Goal: Find specific page/section: Find specific page/section

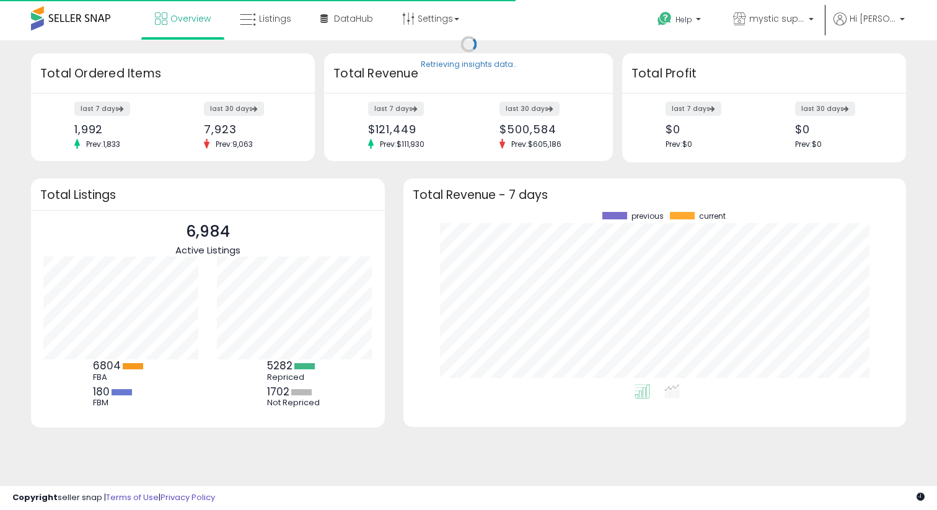
scroll to position [172, 478]
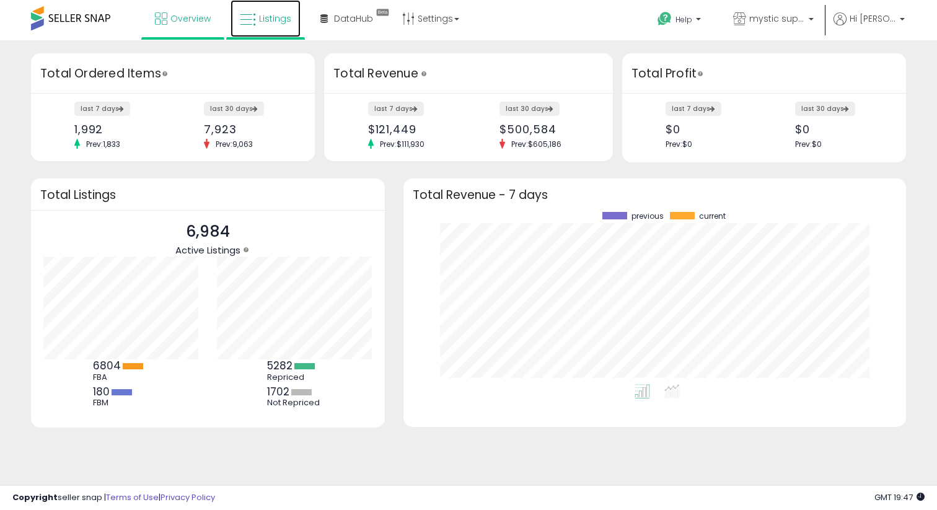
click at [273, 27] on link "Listings" at bounding box center [265, 18] width 70 height 37
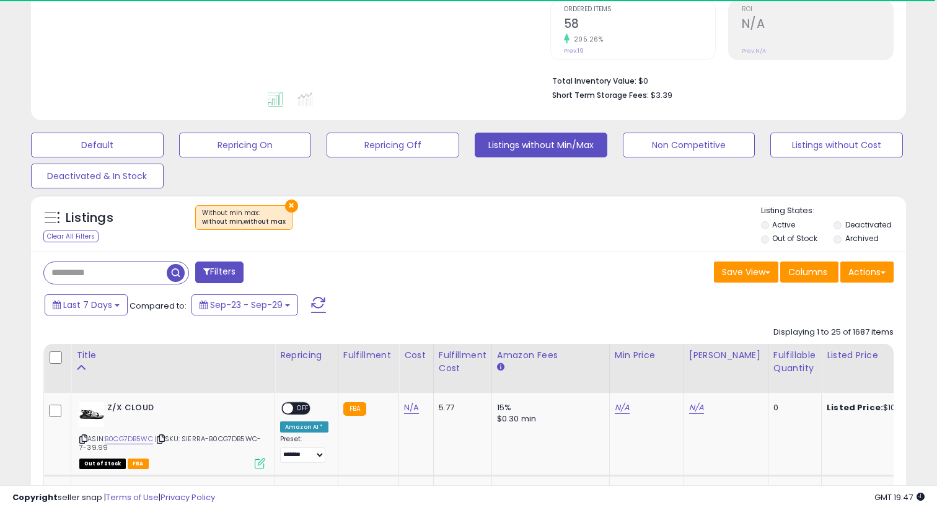
scroll to position [397, 0]
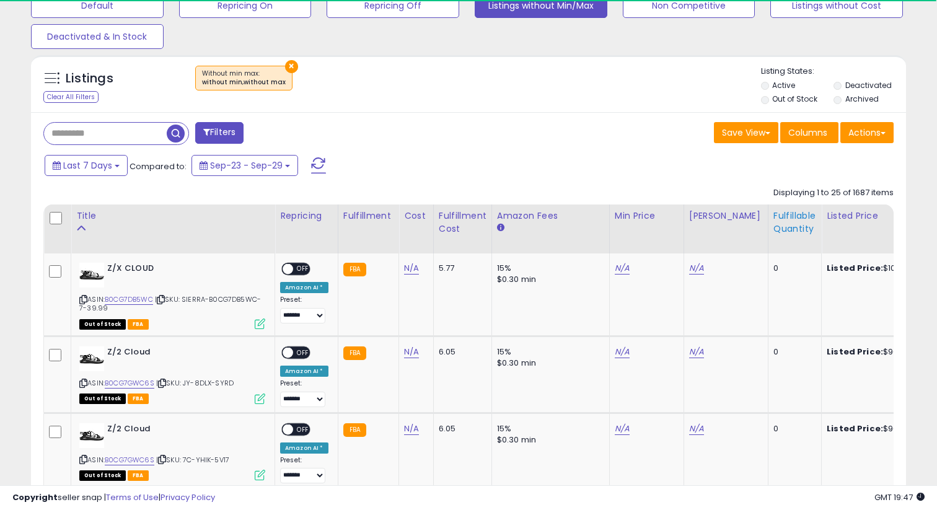
click at [773, 225] on div "Fulfillable Quantity" at bounding box center [794, 222] width 43 height 26
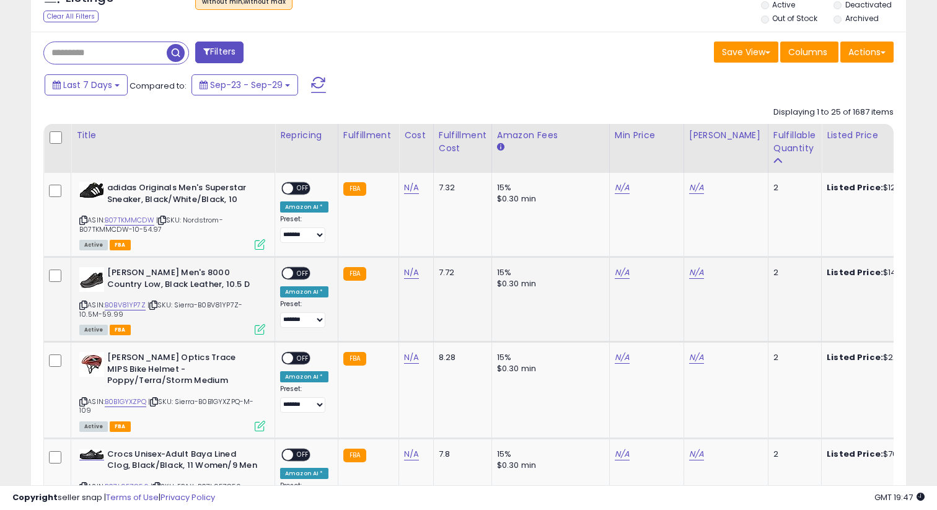
scroll to position [481, 0]
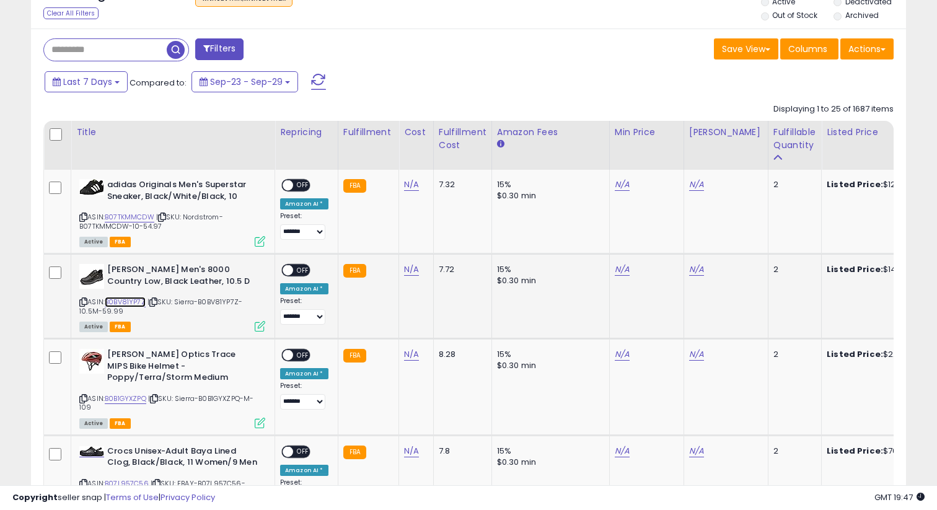
click at [129, 304] on link "B0BV81YP7Z" at bounding box center [125, 302] width 41 height 11
